Goal: Information Seeking & Learning: Find specific fact

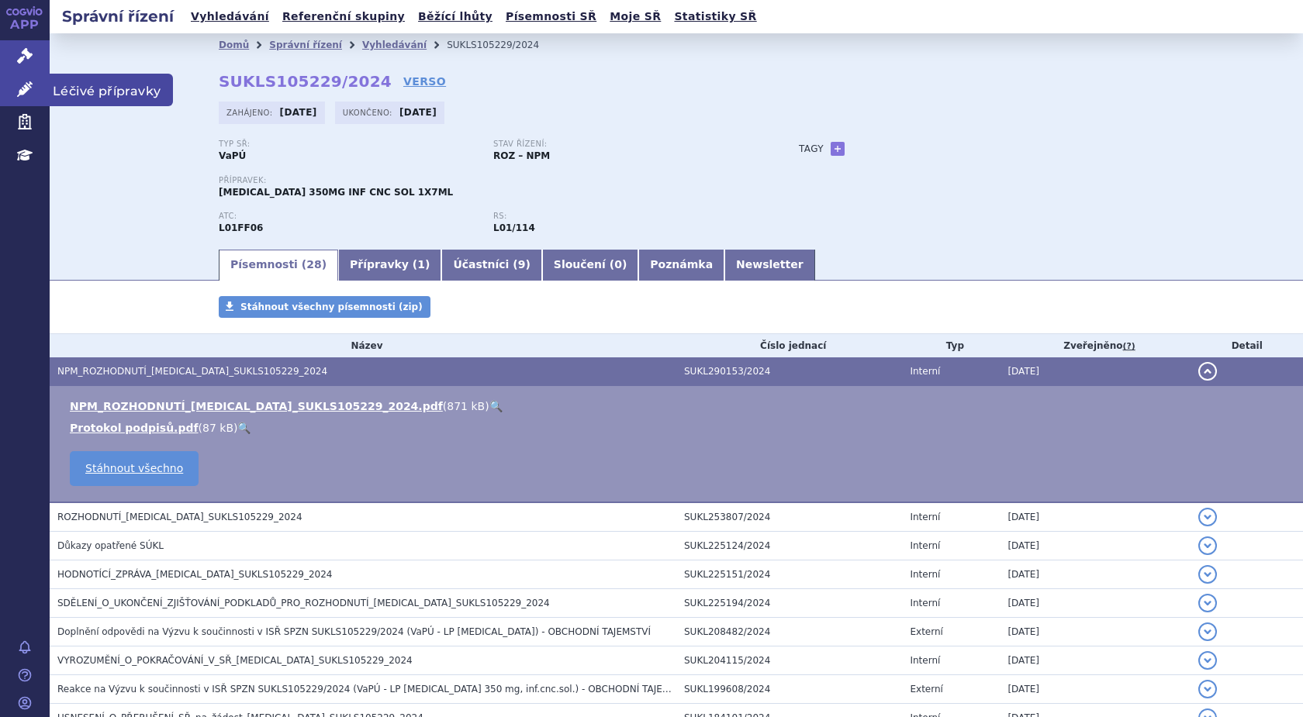
click at [26, 91] on icon at bounding box center [25, 89] width 16 height 16
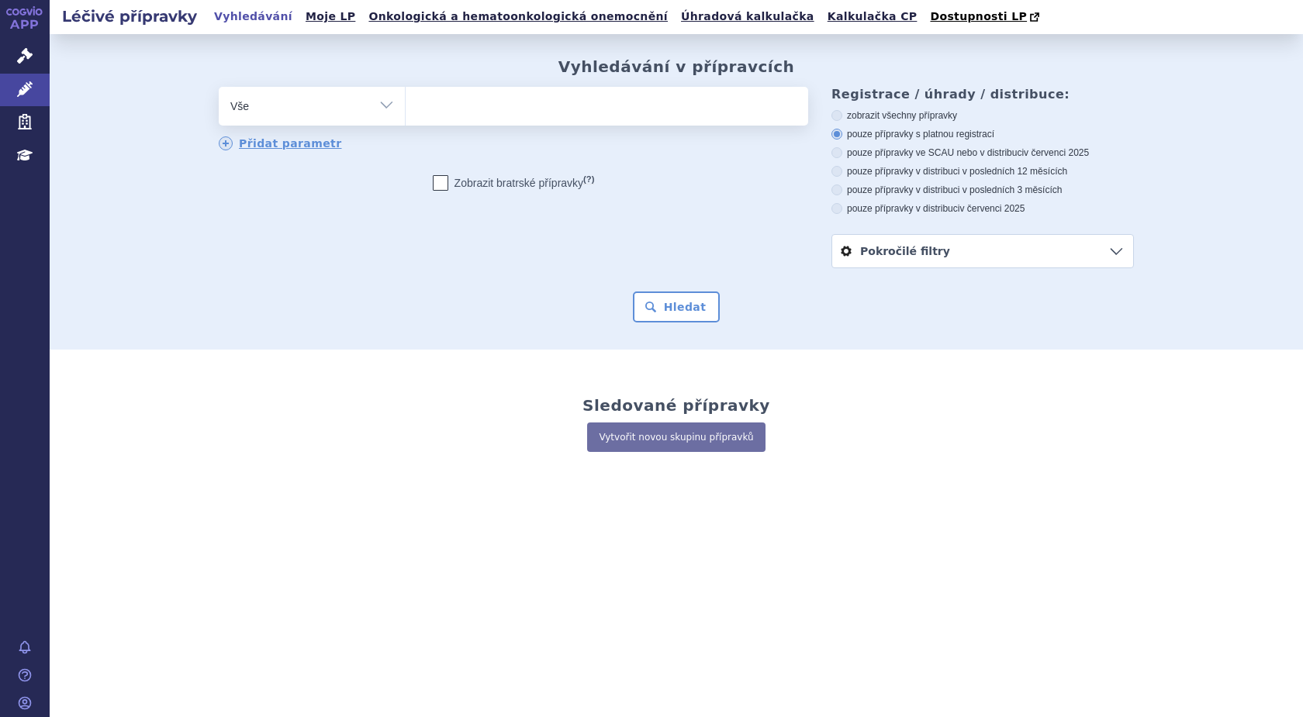
click at [465, 107] on ul at bounding box center [607, 103] width 403 height 33
click at [406, 107] on select at bounding box center [405, 105] width 1 height 39
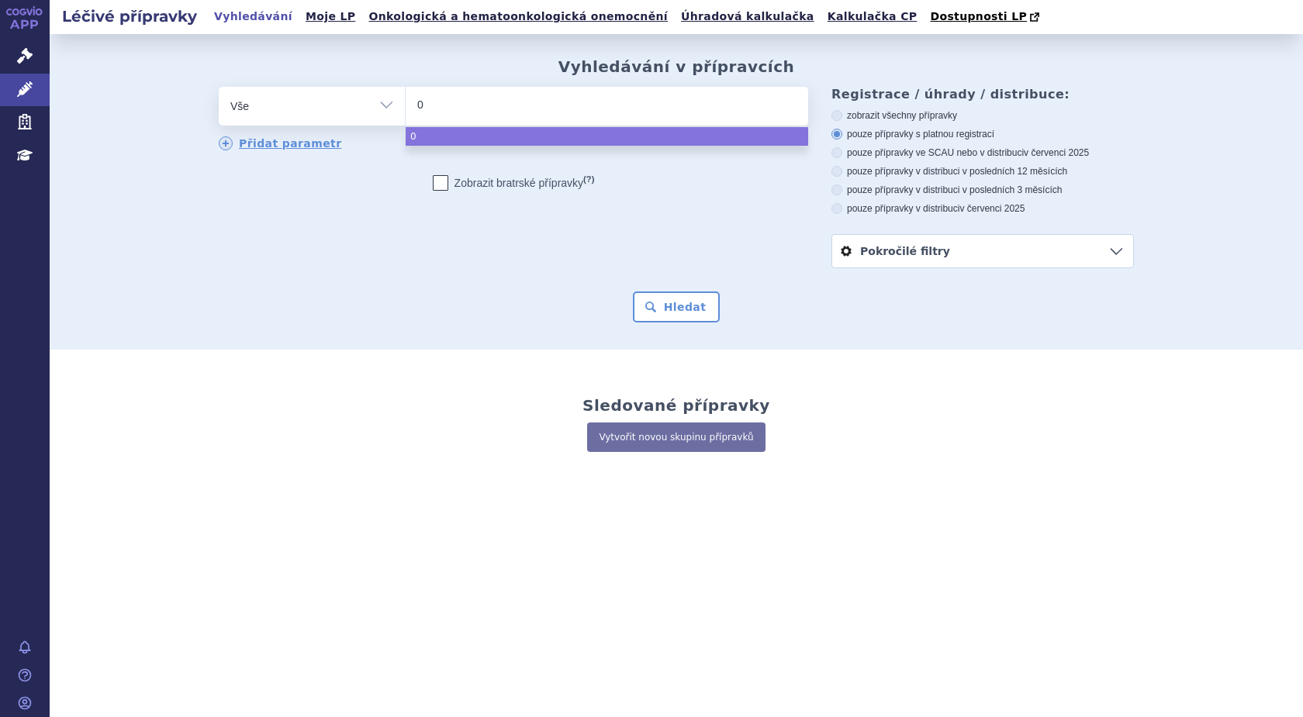
type input "02"
type input "027"
type input "0278"
type input "02784"
type input "027847"
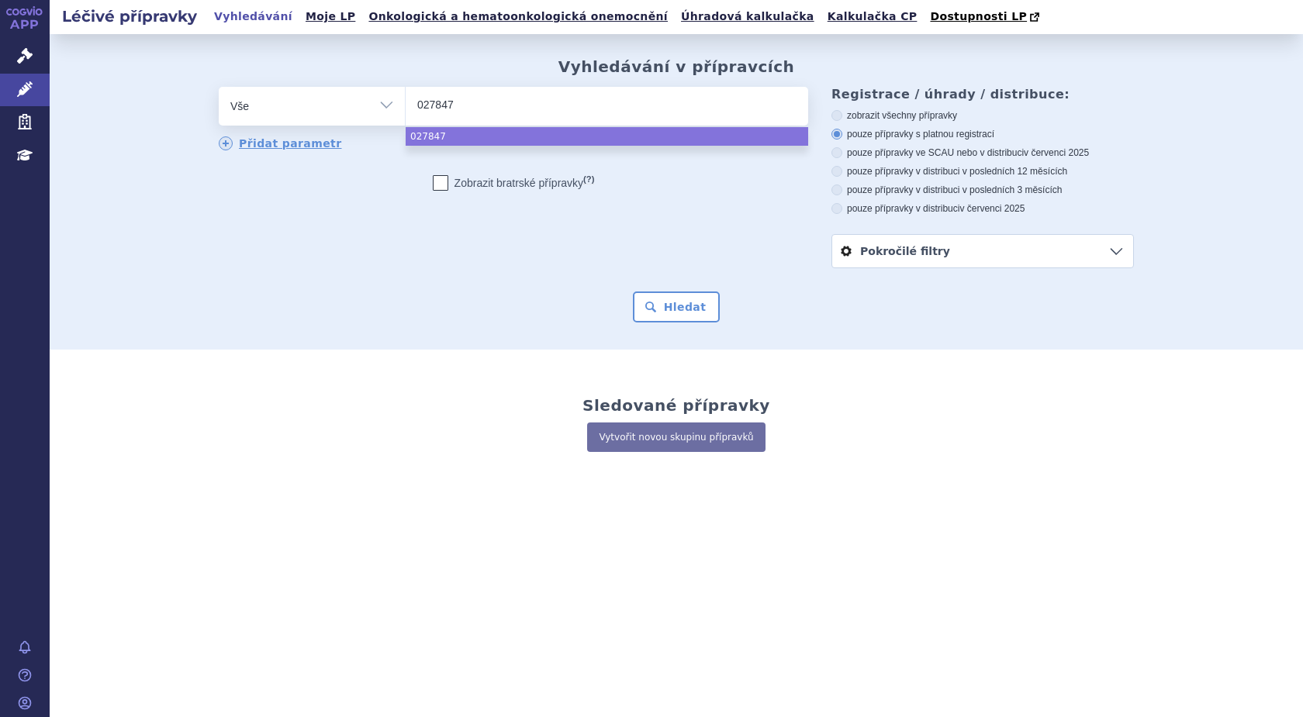
type input "0278479"
select select "0278479"
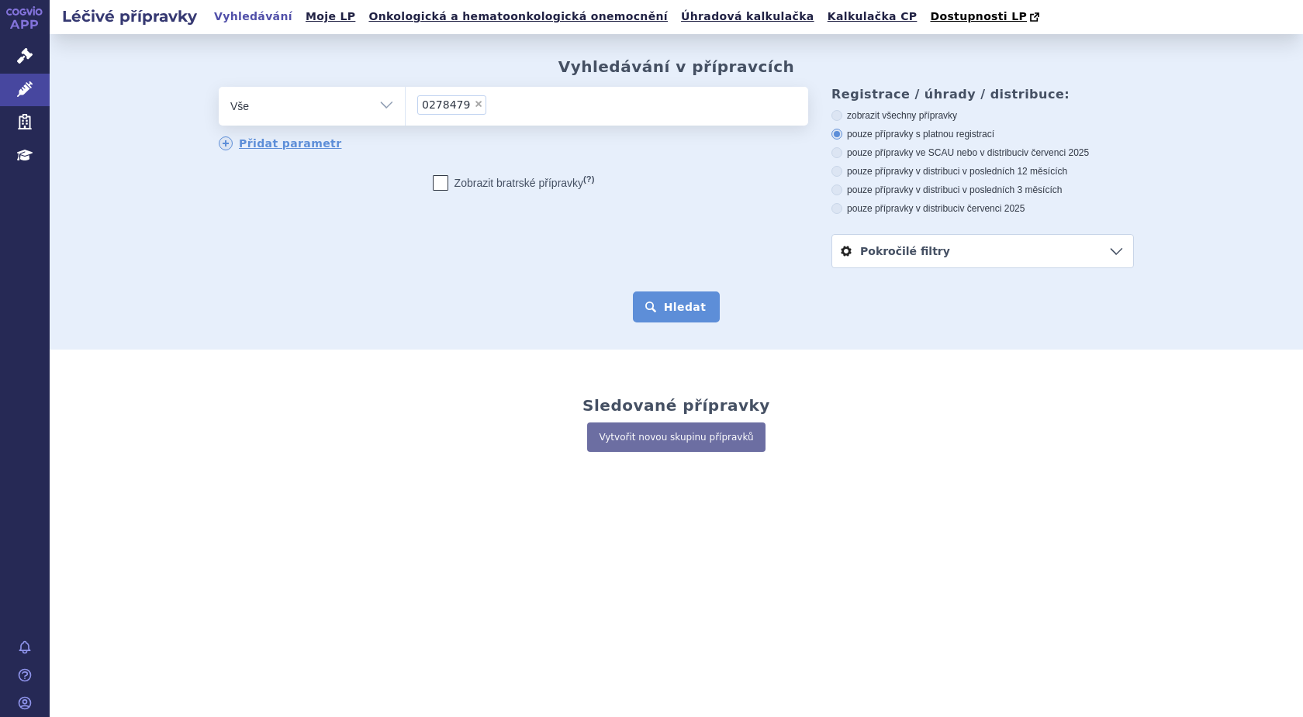
click at [684, 297] on button "Hledat" at bounding box center [677, 307] width 88 height 31
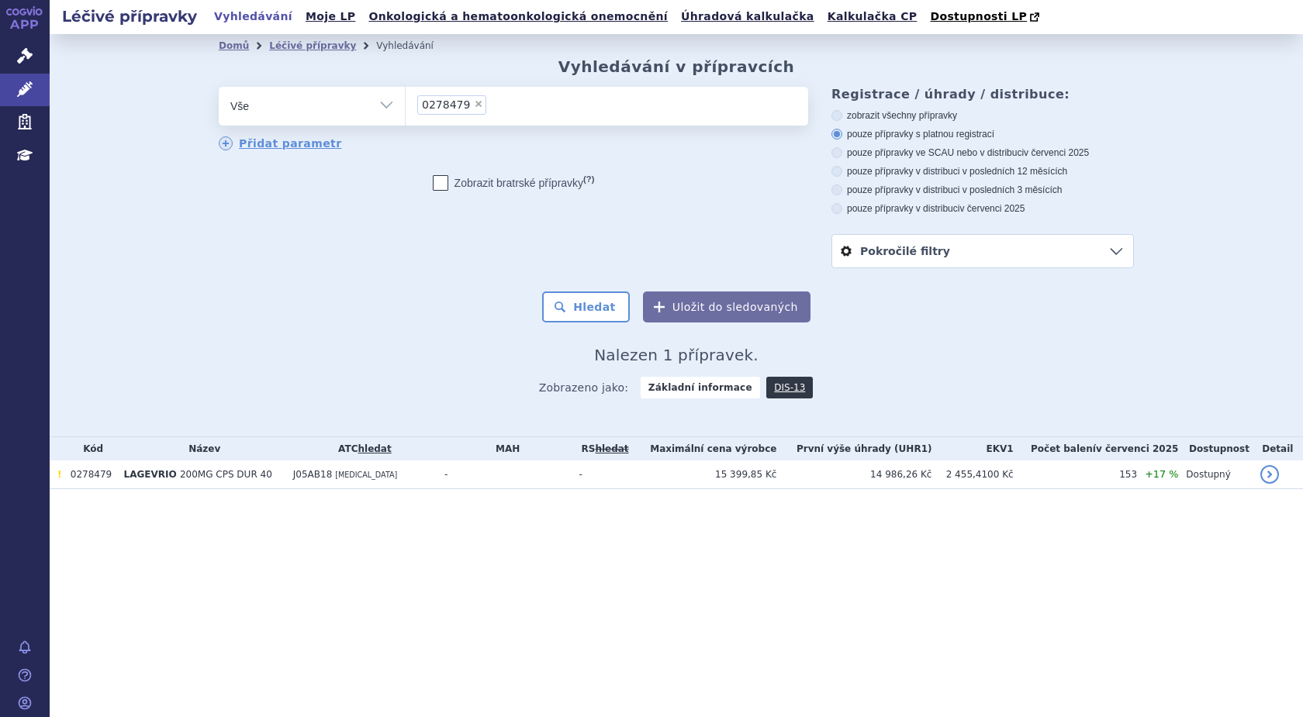
click at [203, 475] on span "200MG CPS DUR 40" at bounding box center [226, 474] width 92 height 11
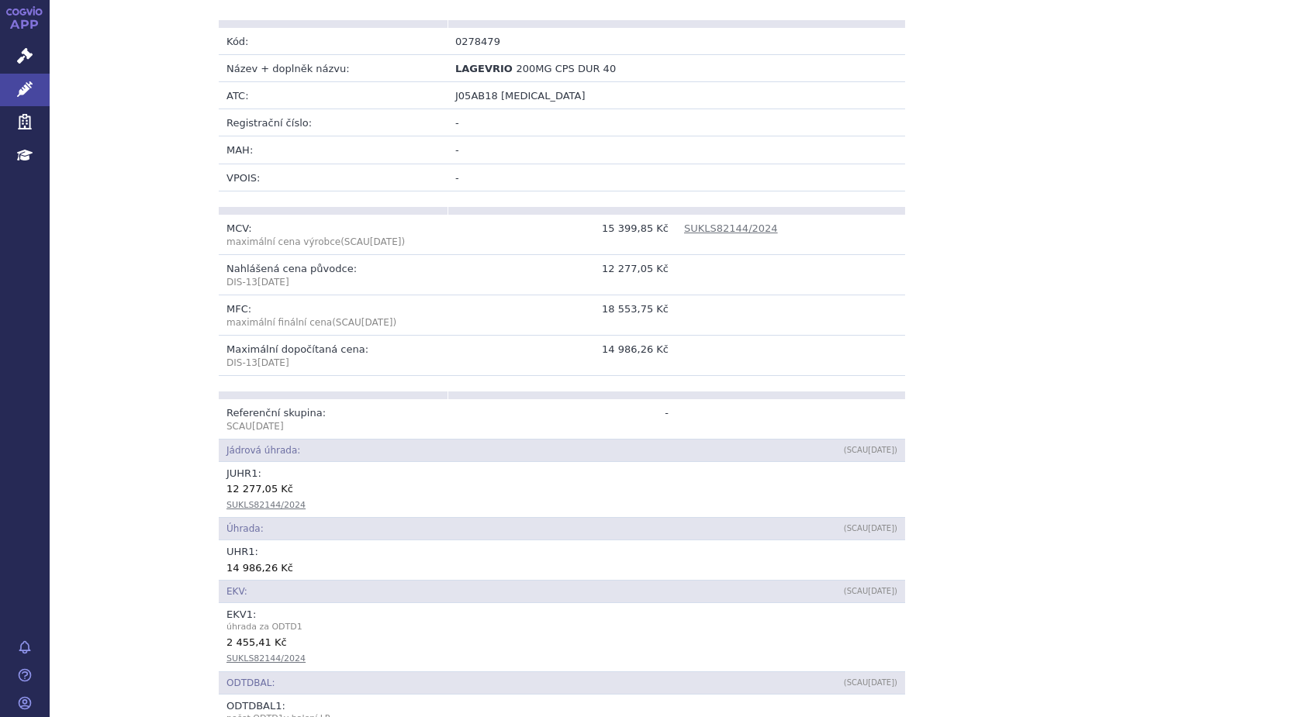
scroll to position [388, 0]
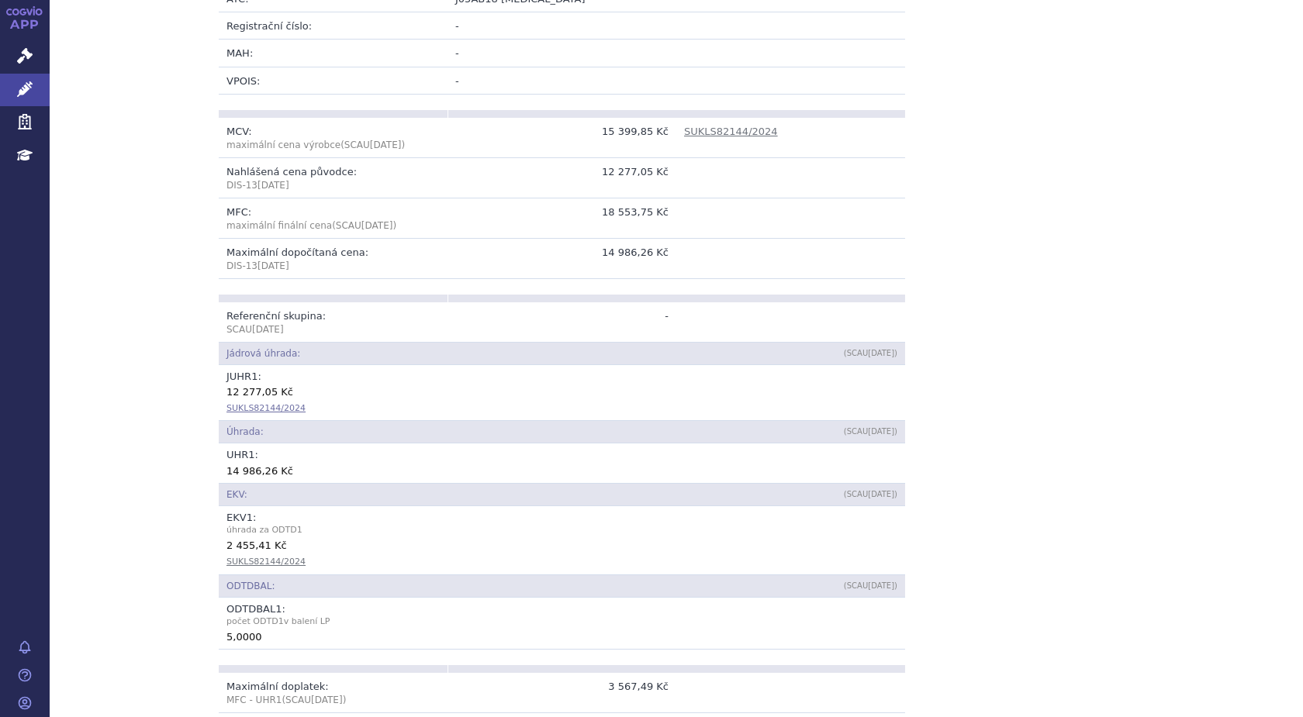
click at [261, 410] on link "SUKLS82144/2024" at bounding box center [265, 408] width 79 height 10
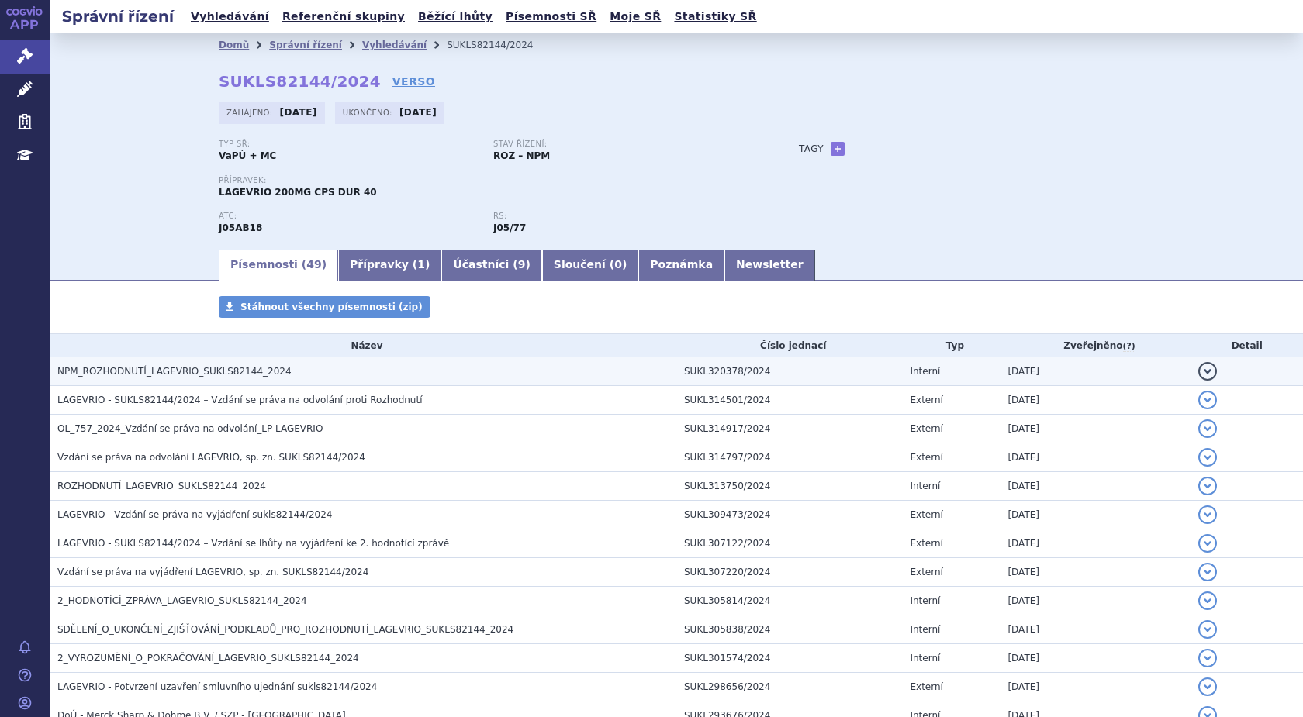
click at [213, 369] on span "NPM_ROZHODNUTÍ_LAGEVRIO_SUKLS82144_2024" at bounding box center [174, 371] width 234 height 11
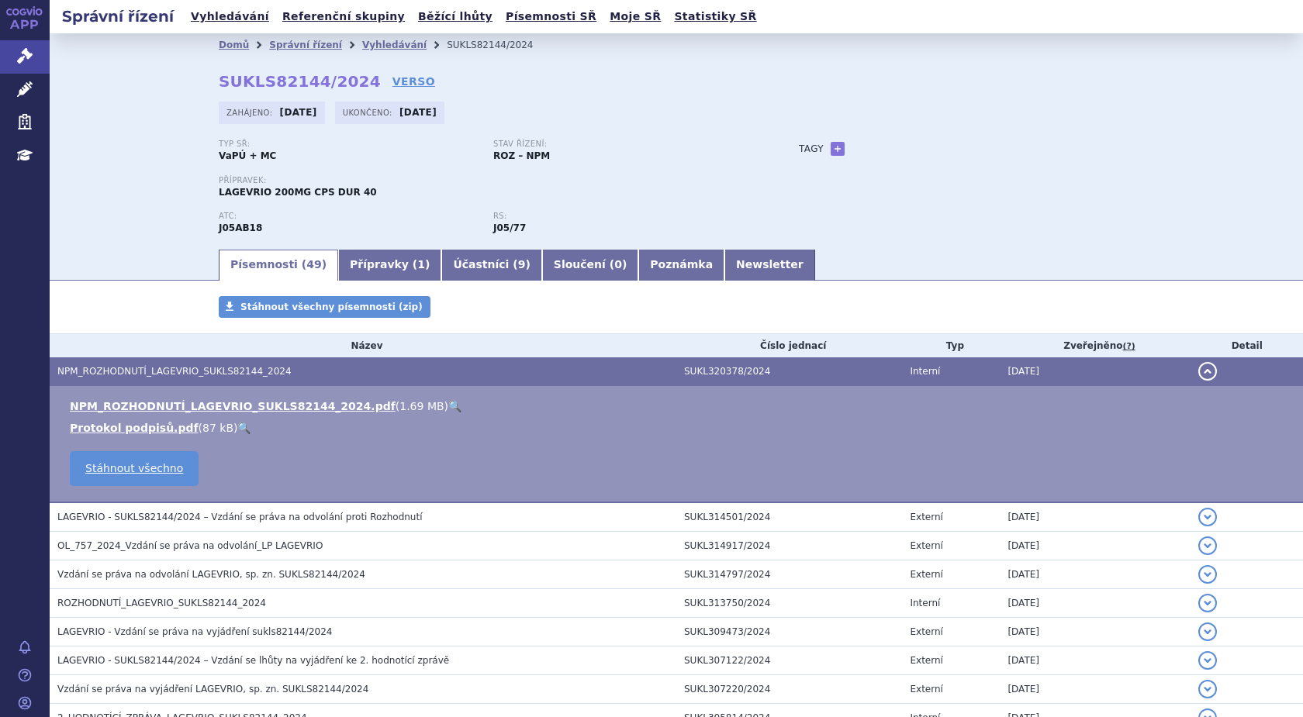
click at [448, 409] on link "🔍" at bounding box center [454, 406] width 13 height 12
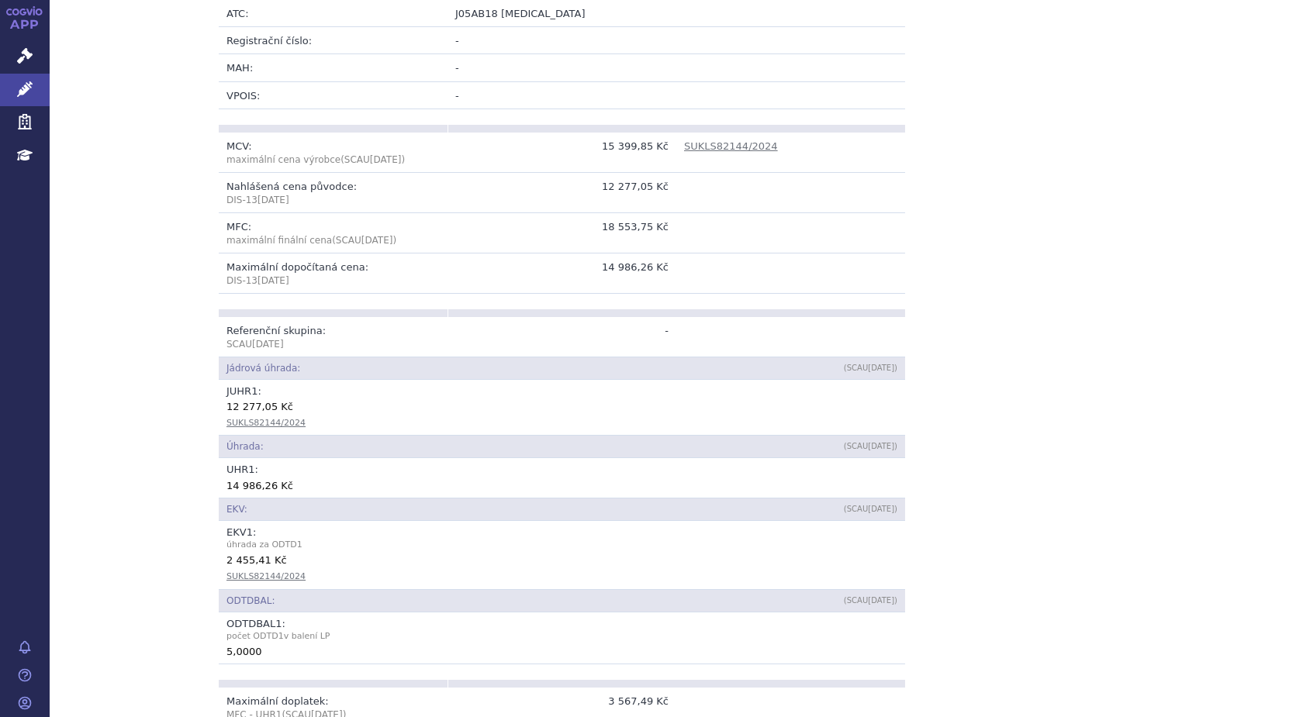
scroll to position [388, 0]
